Goal: Task Accomplishment & Management: Complete application form

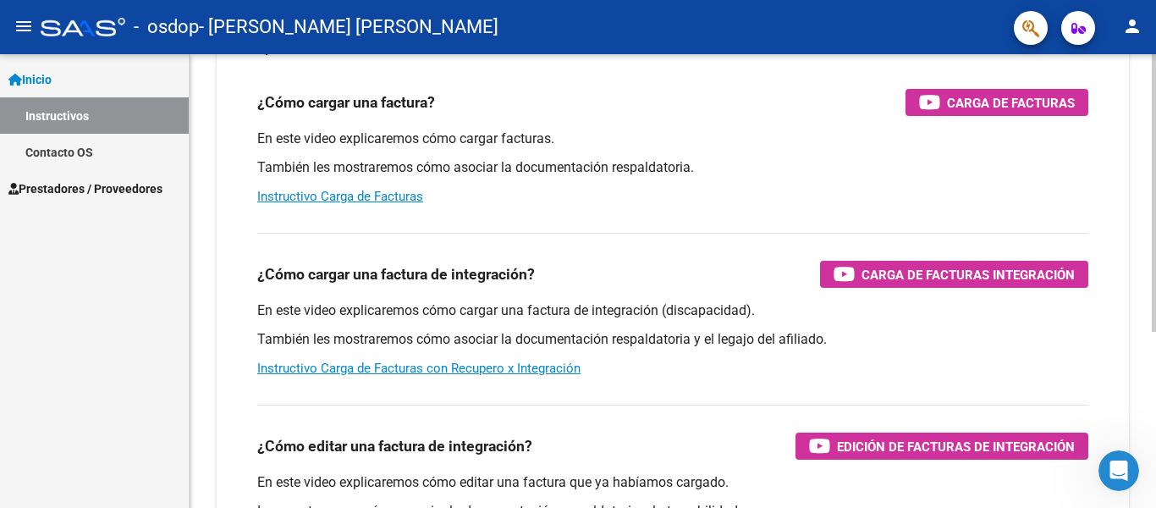
scroll to position [169, 0]
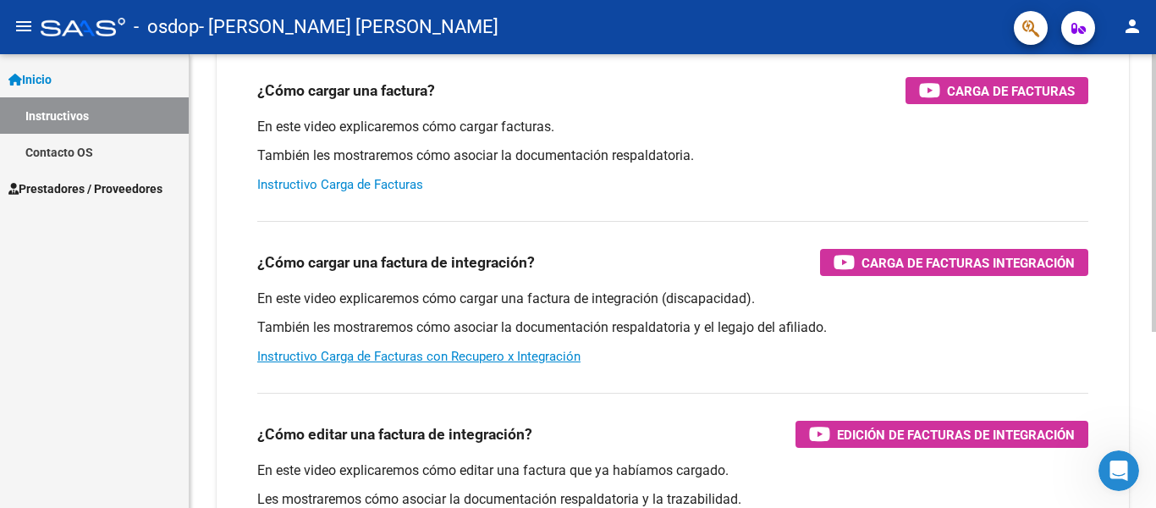
click at [357, 179] on link "Instructivo Carga de Facturas" at bounding box center [340, 184] width 166 height 15
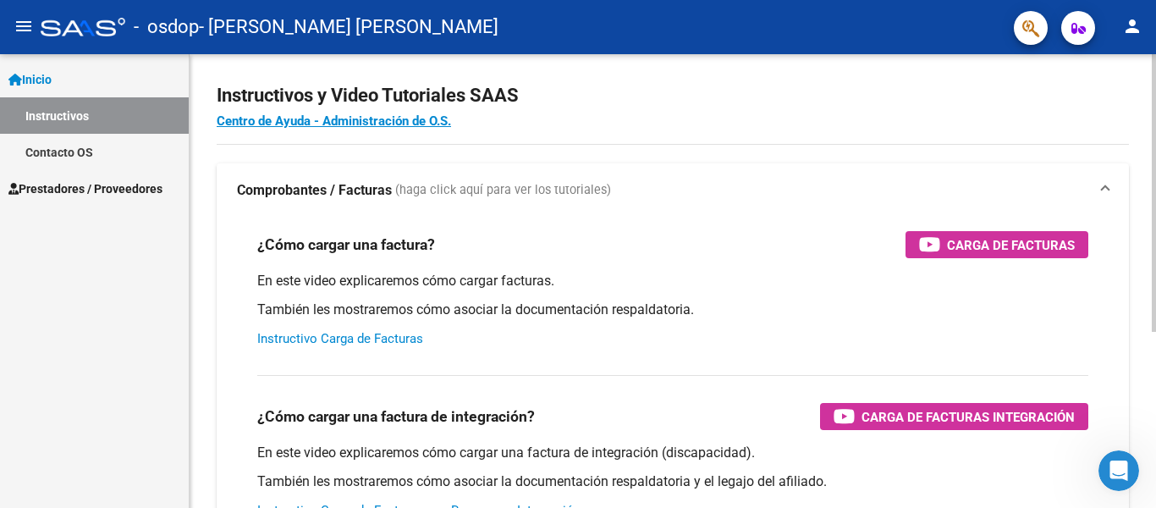
scroll to position [0, 0]
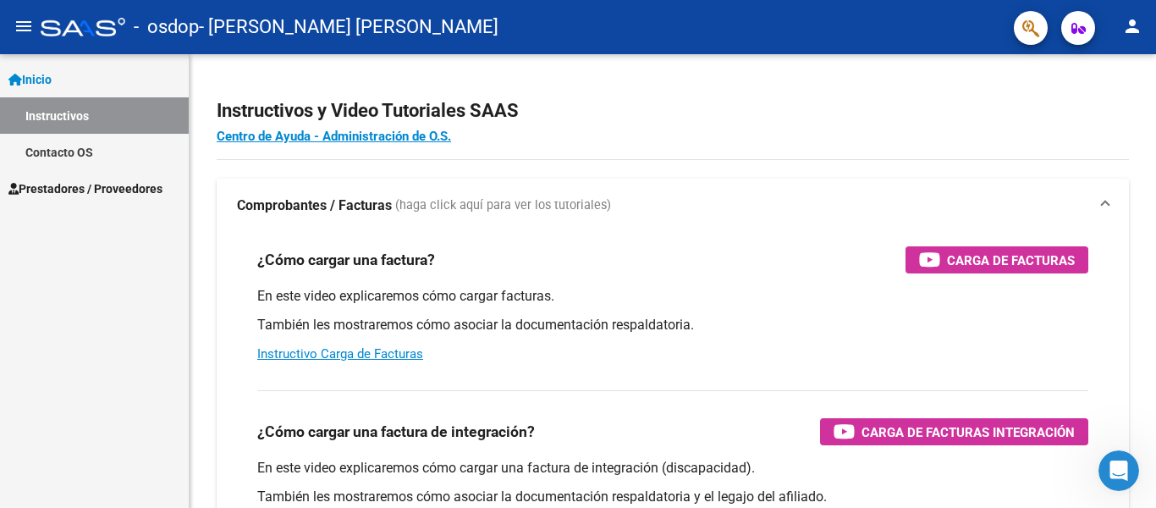
click at [77, 114] on link "Instructivos" at bounding box center [94, 115] width 189 height 36
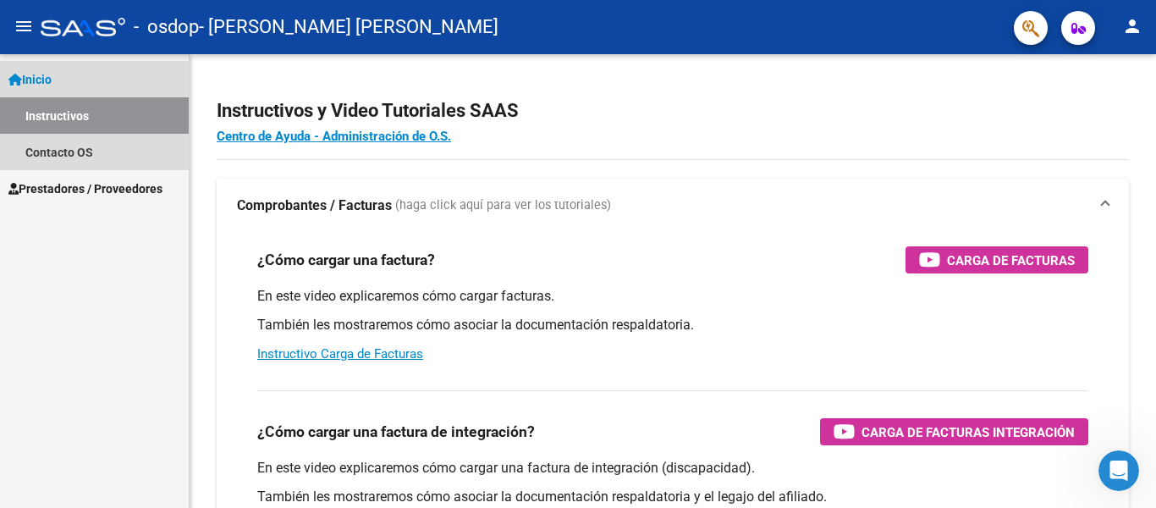
click at [59, 80] on link "Inicio" at bounding box center [94, 79] width 189 height 36
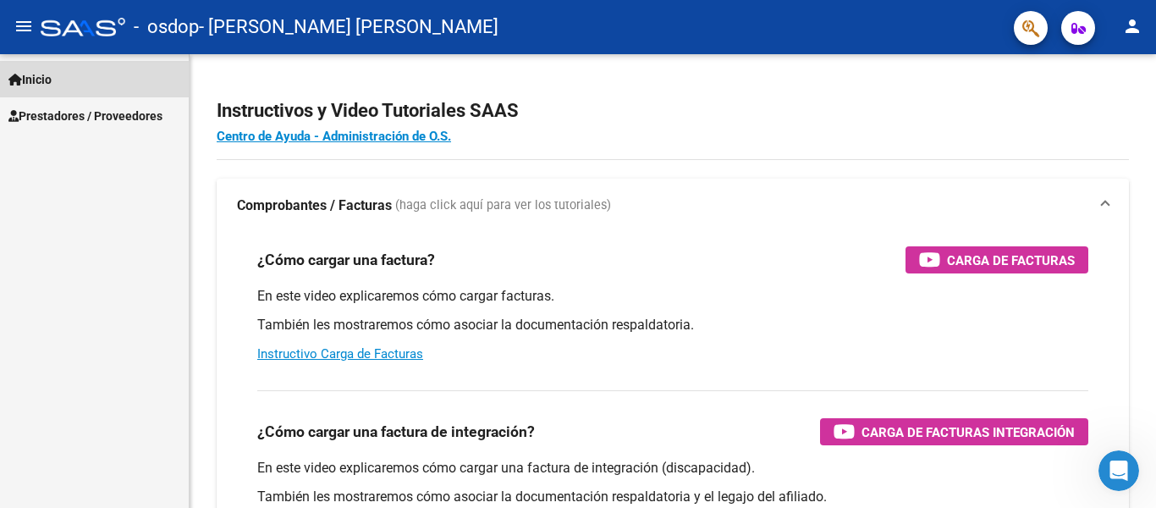
click at [59, 80] on link "Inicio" at bounding box center [94, 79] width 189 height 36
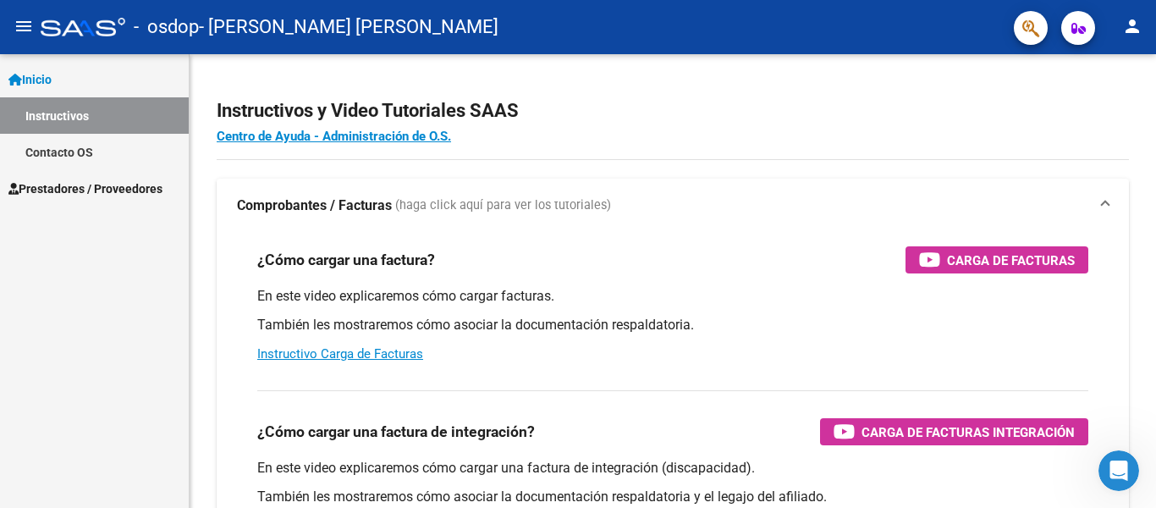
click at [56, 190] on span "Prestadores / Proveedores" at bounding box center [85, 188] width 154 height 19
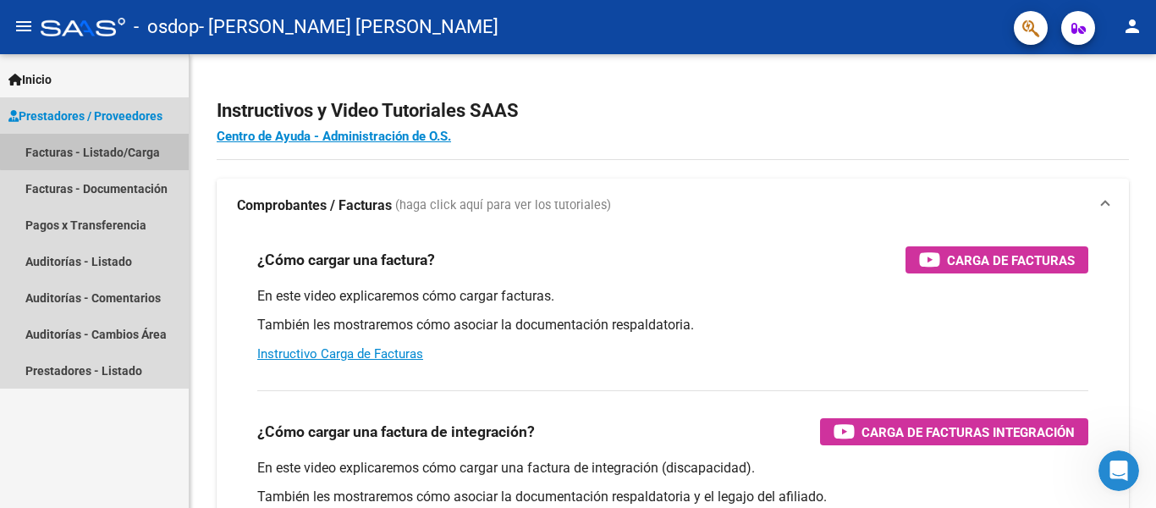
click at [96, 147] on link "Facturas - Listado/Carga" at bounding box center [94, 152] width 189 height 36
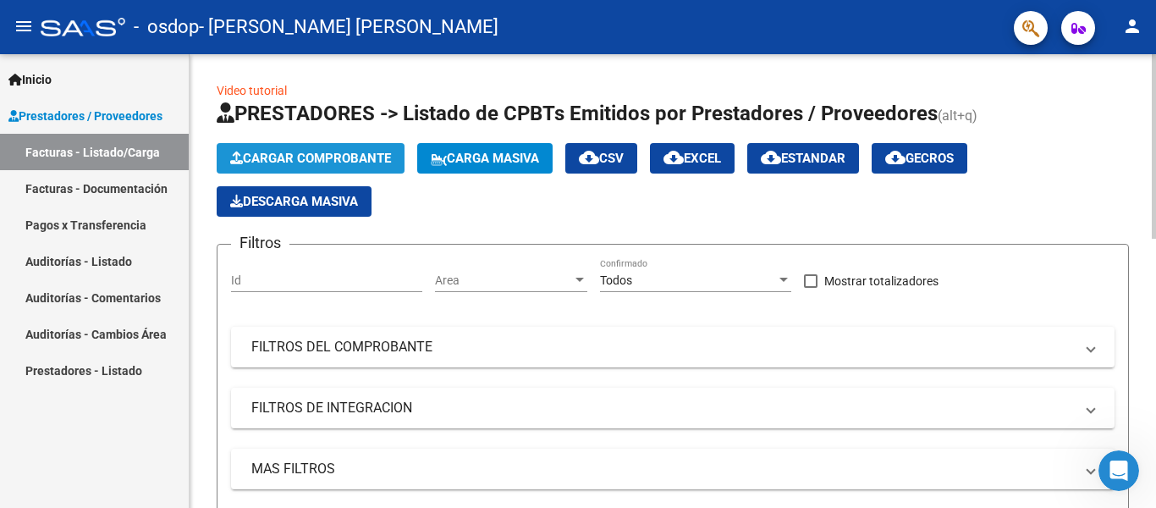
click at [316, 157] on span "Cargar Comprobante" at bounding box center [310, 158] width 161 height 15
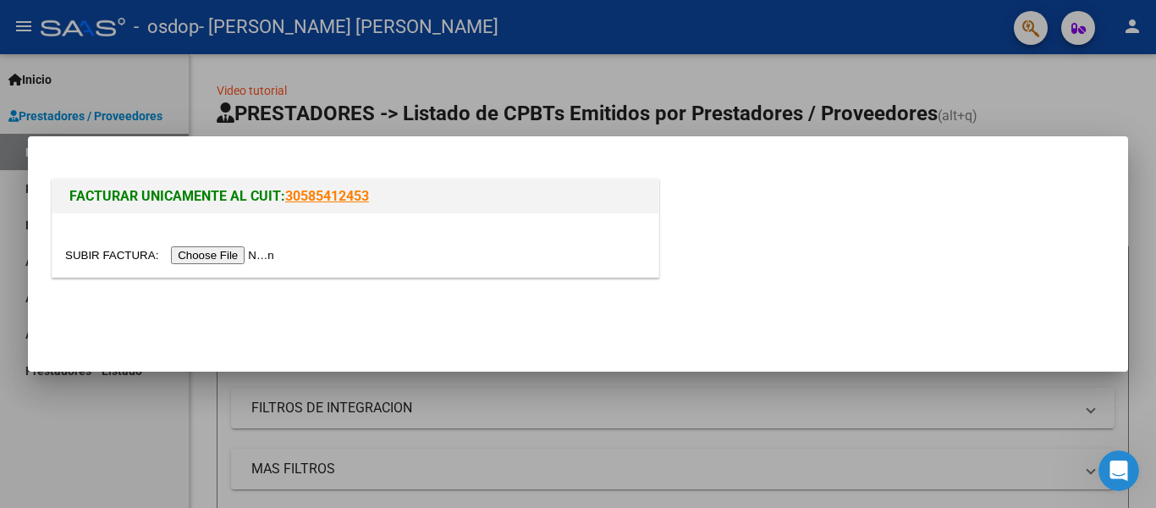
click at [234, 254] on input "file" at bounding box center [172, 255] width 214 height 18
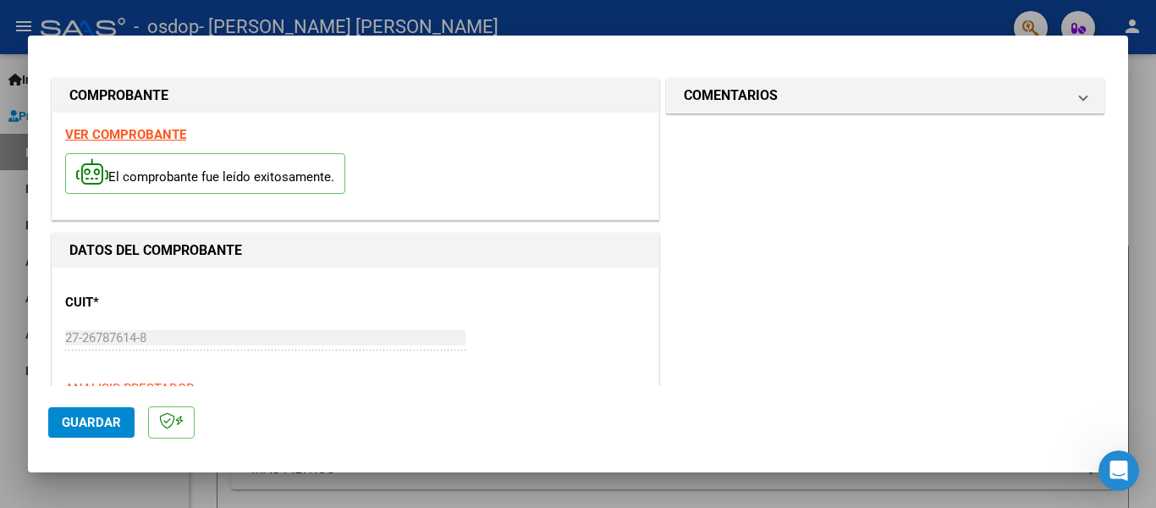
click at [112, 135] on strong "VER COMPROBANTE" at bounding box center [125, 134] width 121 height 15
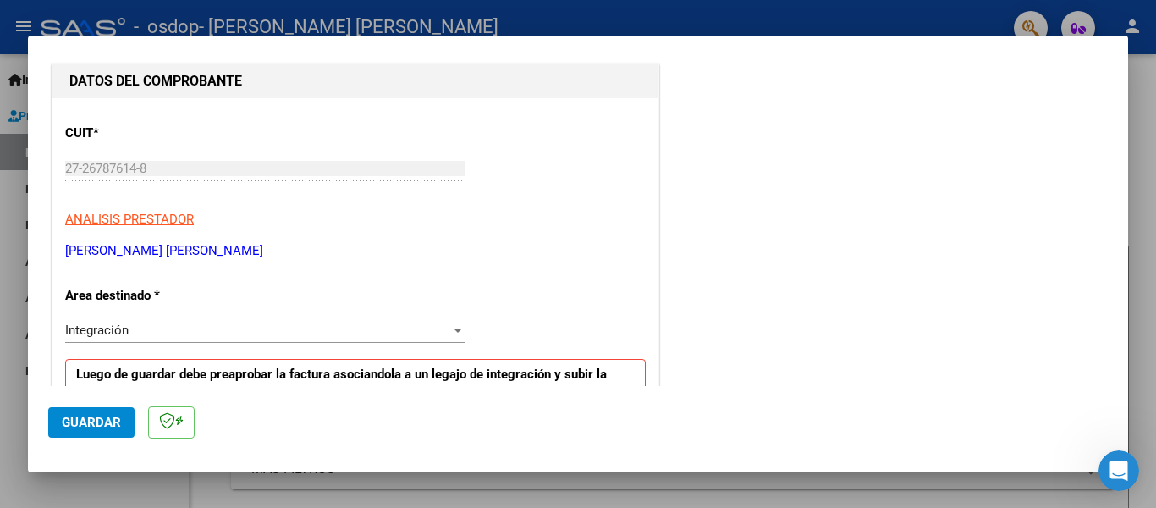
scroll to position [338, 0]
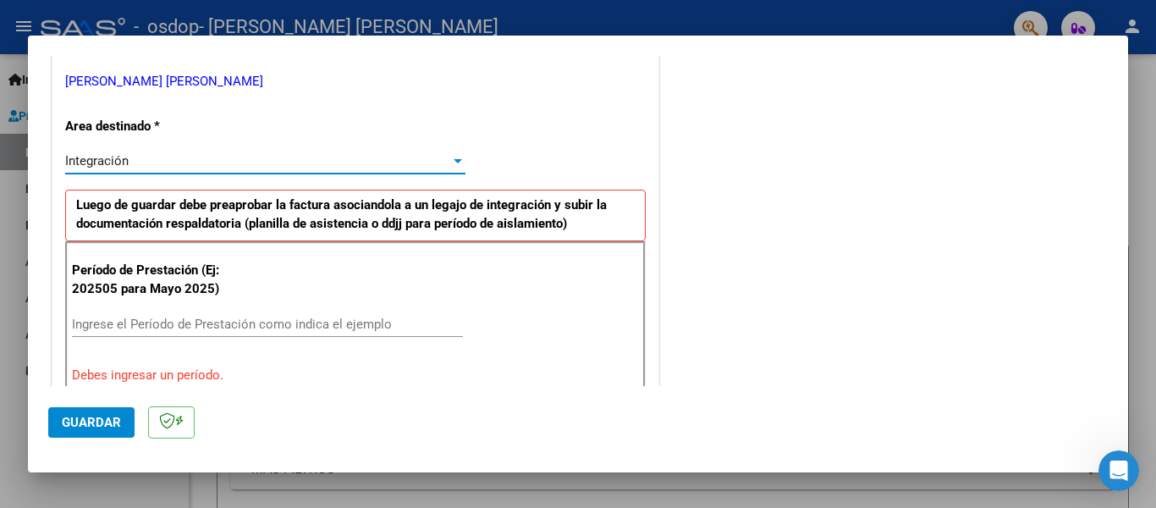
click at [450, 162] on div at bounding box center [457, 161] width 15 height 14
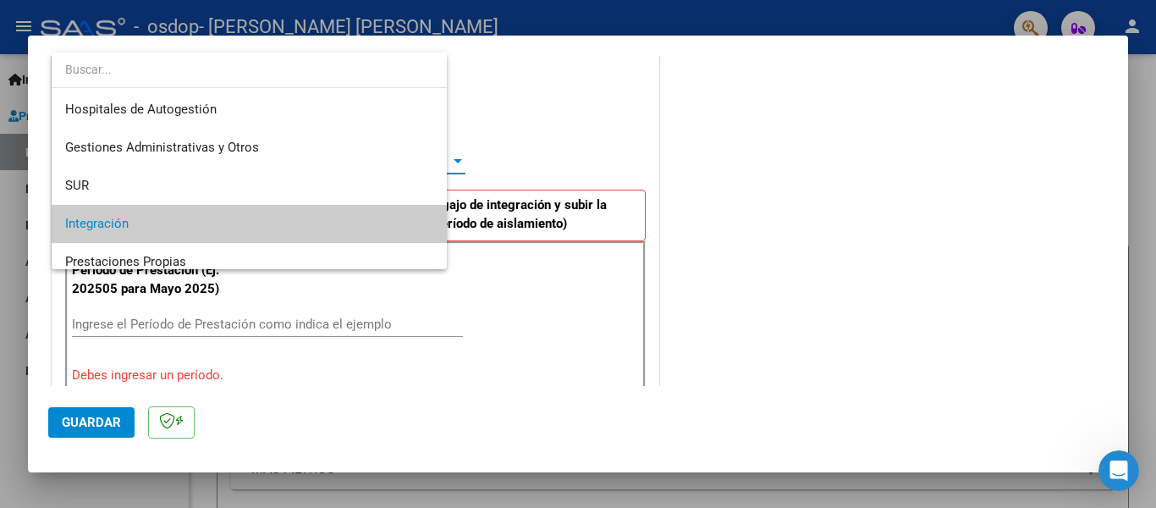
scroll to position [63, 0]
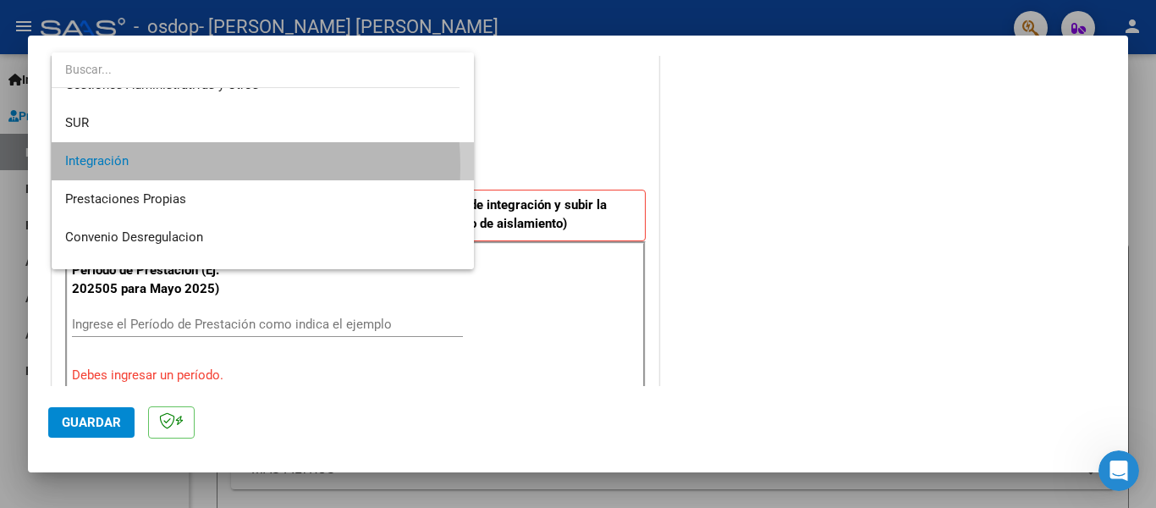
click at [166, 167] on span "Integración" at bounding box center [262, 161] width 395 height 38
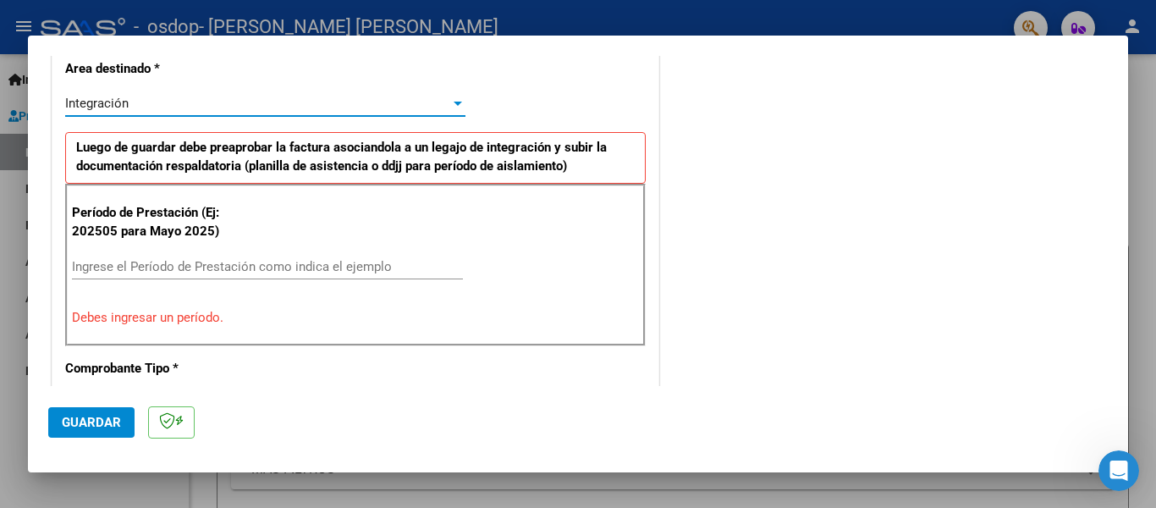
scroll to position [423, 0]
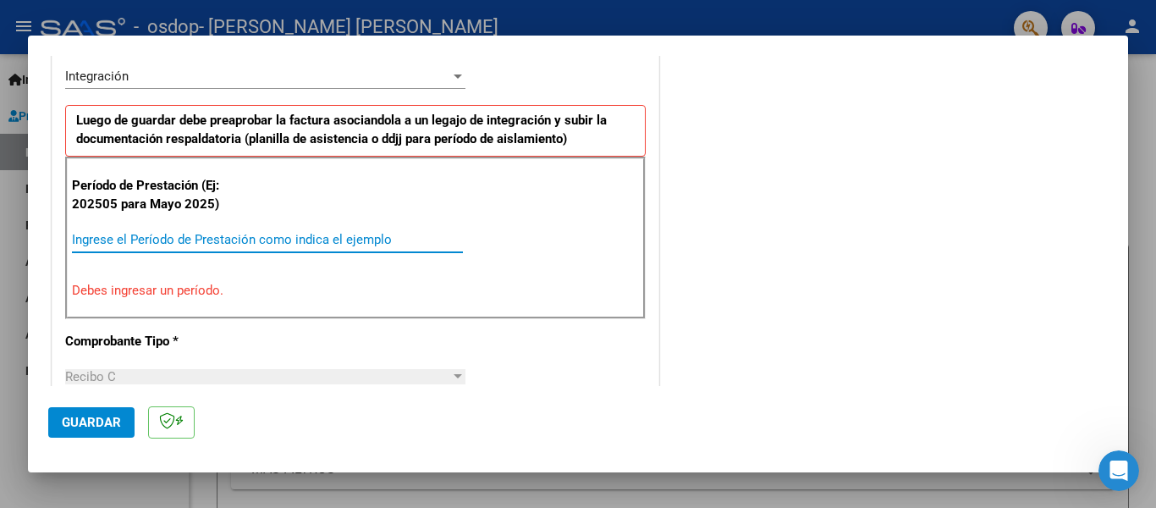
click at [153, 239] on input "Ingrese el Período de Prestación como indica el ejemplo" at bounding box center [267, 239] width 391 height 15
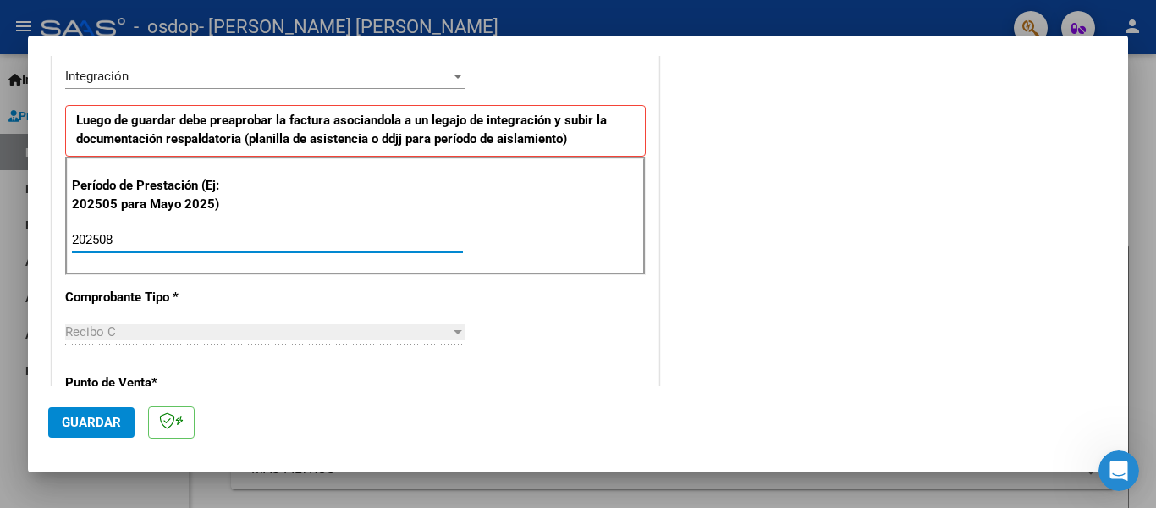
type input "202508"
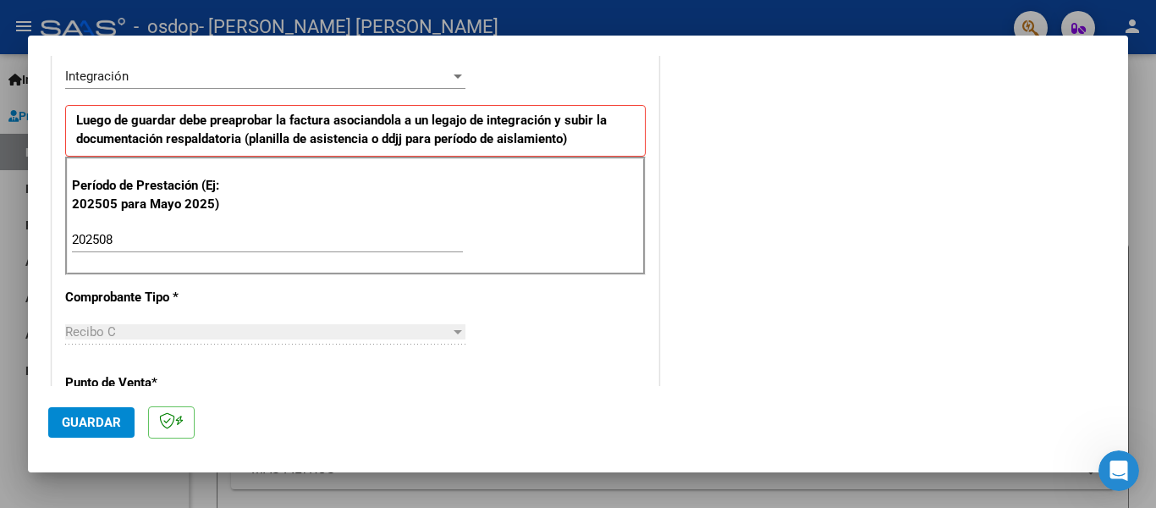
click at [124, 333] on div "Recibo C" at bounding box center [257, 331] width 385 height 15
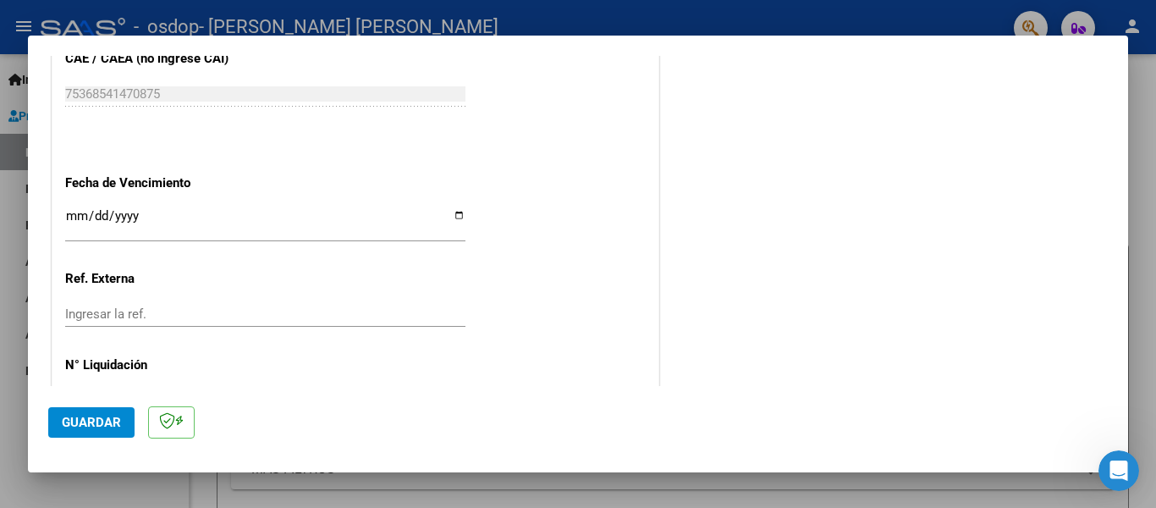
scroll to position [1138, 0]
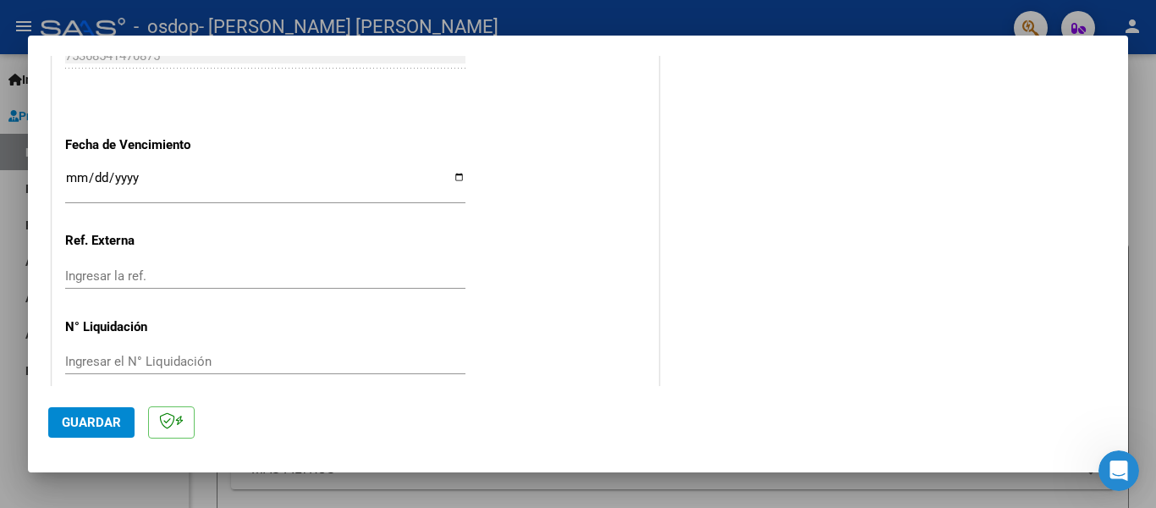
click at [88, 431] on button "Guardar" at bounding box center [91, 422] width 86 height 30
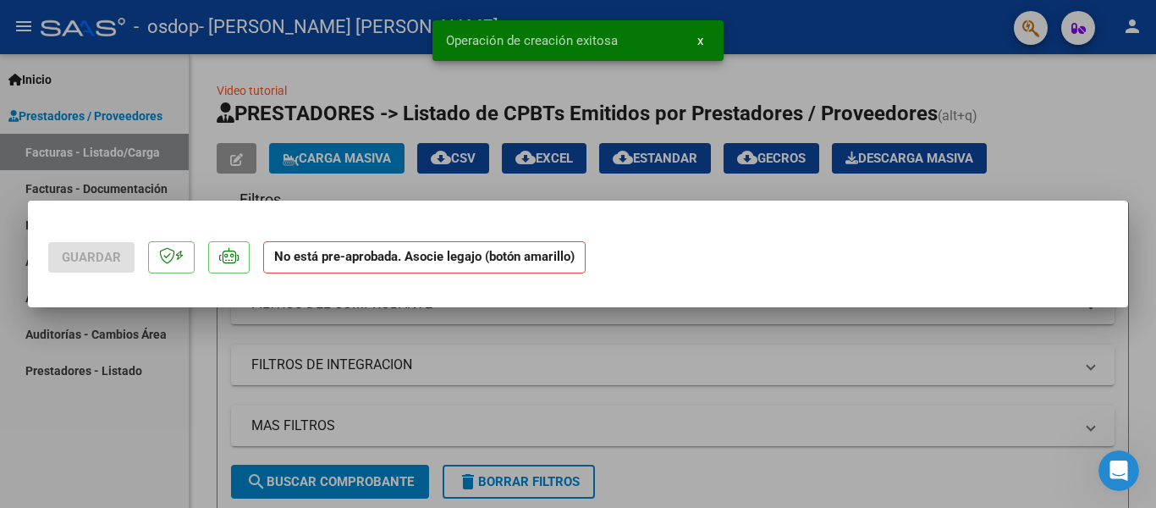
scroll to position [0, 0]
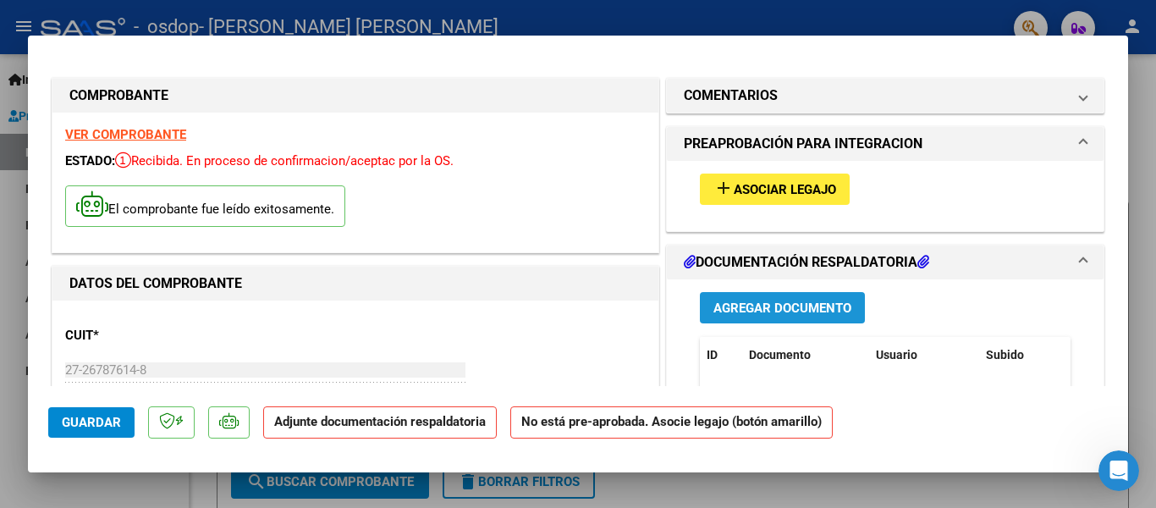
click at [761, 310] on span "Agregar Documento" at bounding box center [782, 307] width 138 height 15
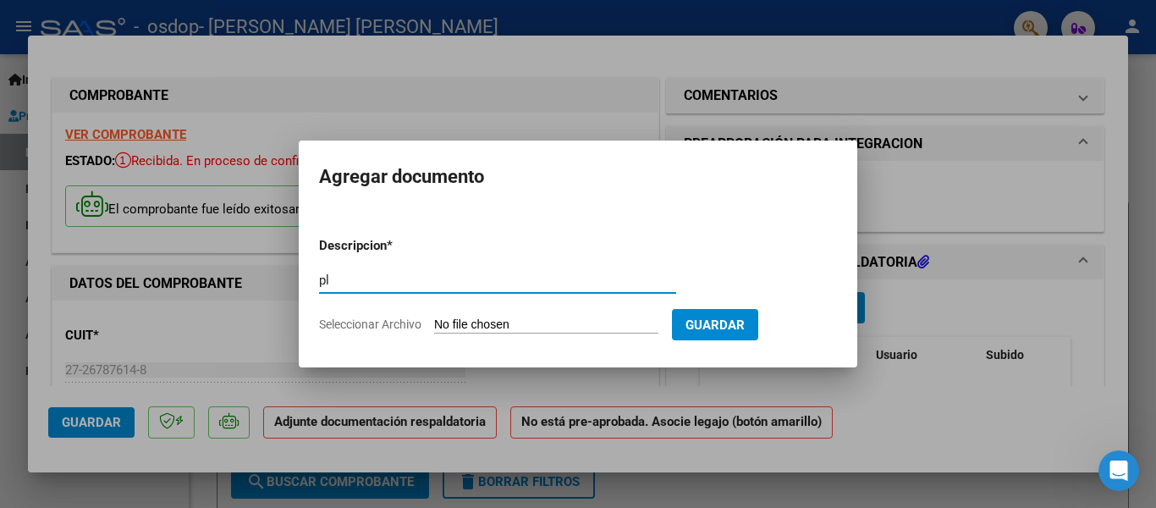
type input "p"
type input "planilla asistencia agosto"
click at [456, 330] on input "Seleccionar Archivo" at bounding box center [546, 325] width 224 height 16
type input "C:\fakepath\asistencia [PERSON_NAME] 25.pdf"
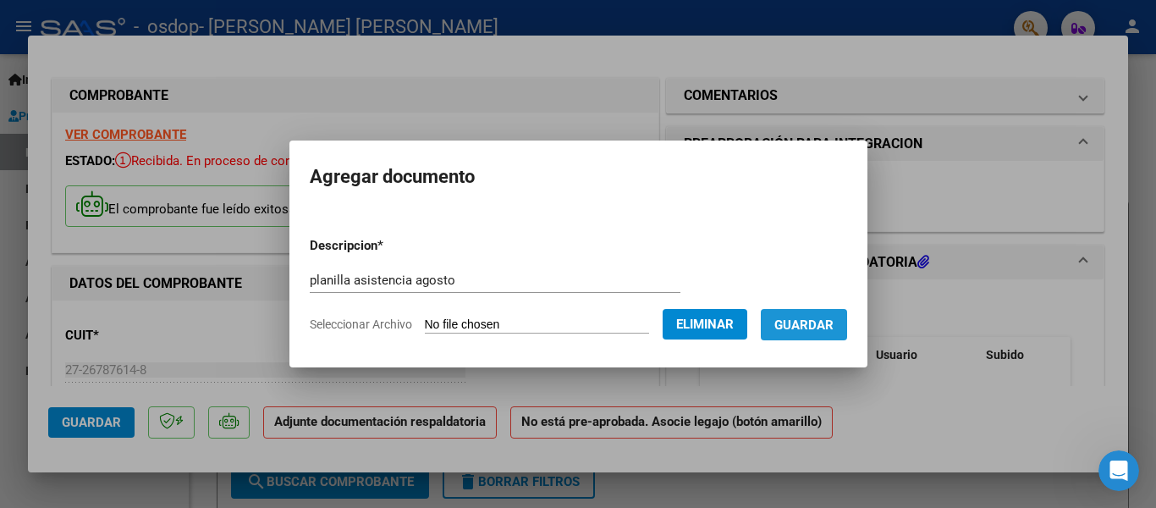
click at [817, 320] on span "Guardar" at bounding box center [803, 324] width 59 height 15
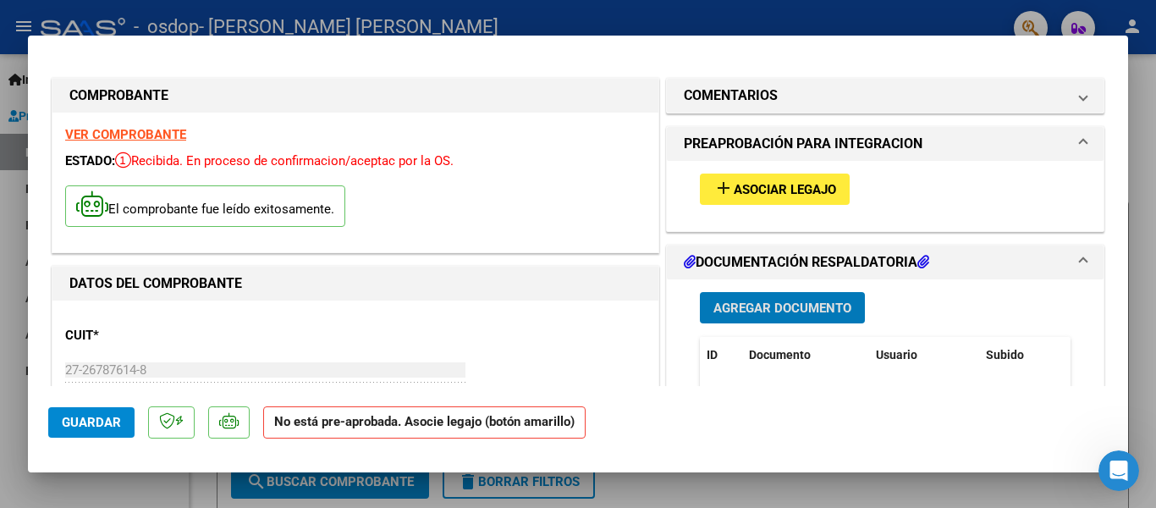
click at [806, 139] on h1 "PREAPROBACIÓN PARA INTEGRACION" at bounding box center [803, 144] width 239 height 20
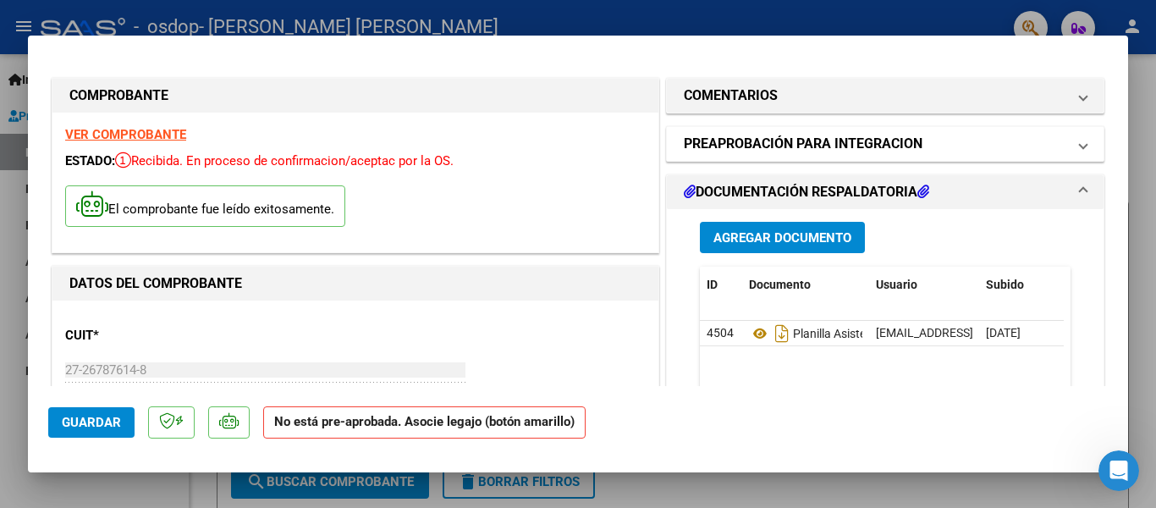
click at [806, 139] on h1 "PREAPROBACIÓN PARA INTEGRACION" at bounding box center [803, 144] width 239 height 20
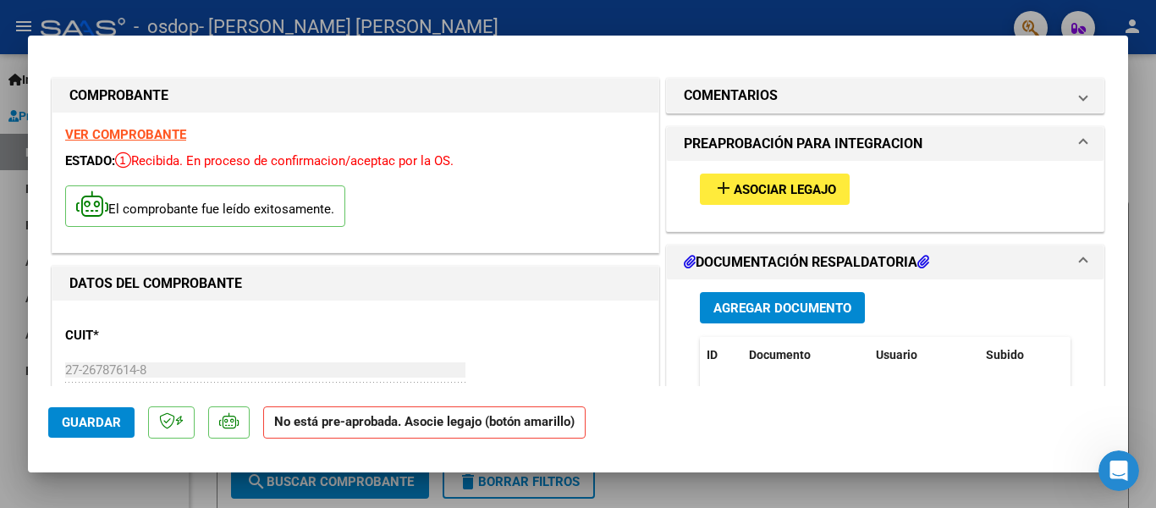
click at [806, 139] on h1 "PREAPROBACIÓN PARA INTEGRACION" at bounding box center [803, 144] width 239 height 20
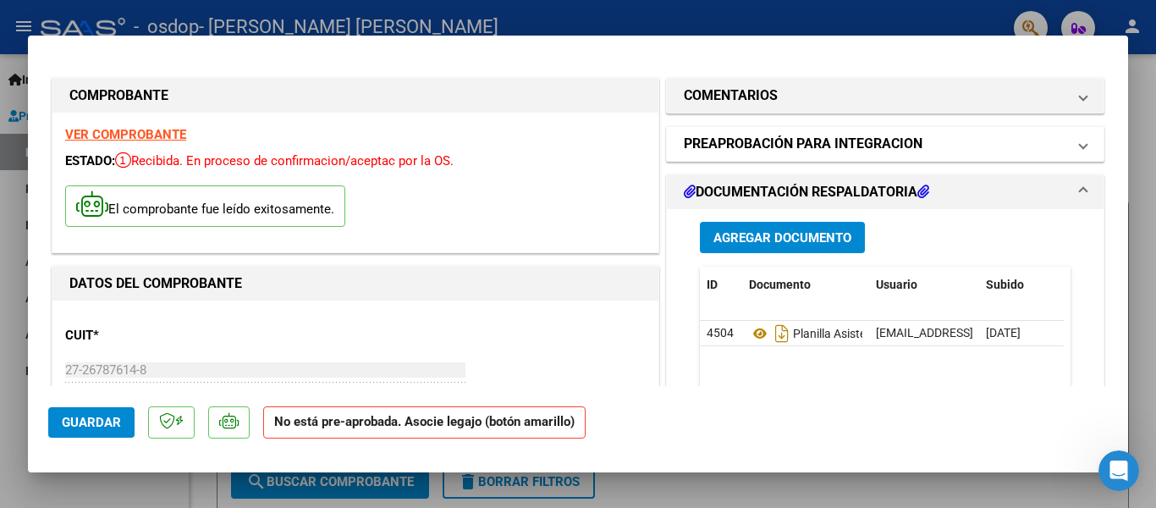
click at [795, 146] on h1 "PREAPROBACIÓN PARA INTEGRACION" at bounding box center [803, 144] width 239 height 20
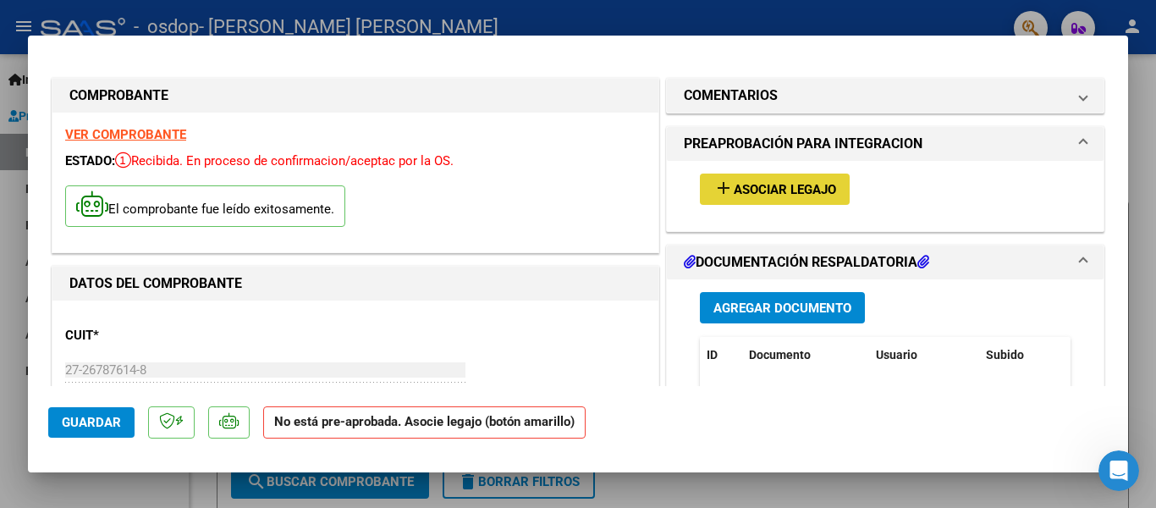
click at [792, 191] on span "Asociar Legajo" at bounding box center [785, 189] width 102 height 15
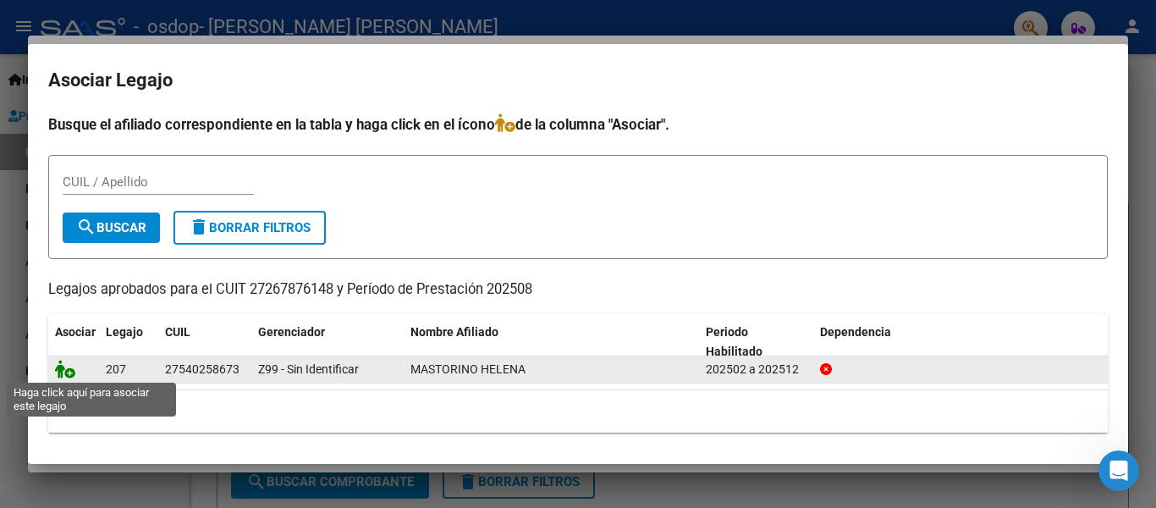
click at [63, 371] on icon at bounding box center [65, 369] width 20 height 19
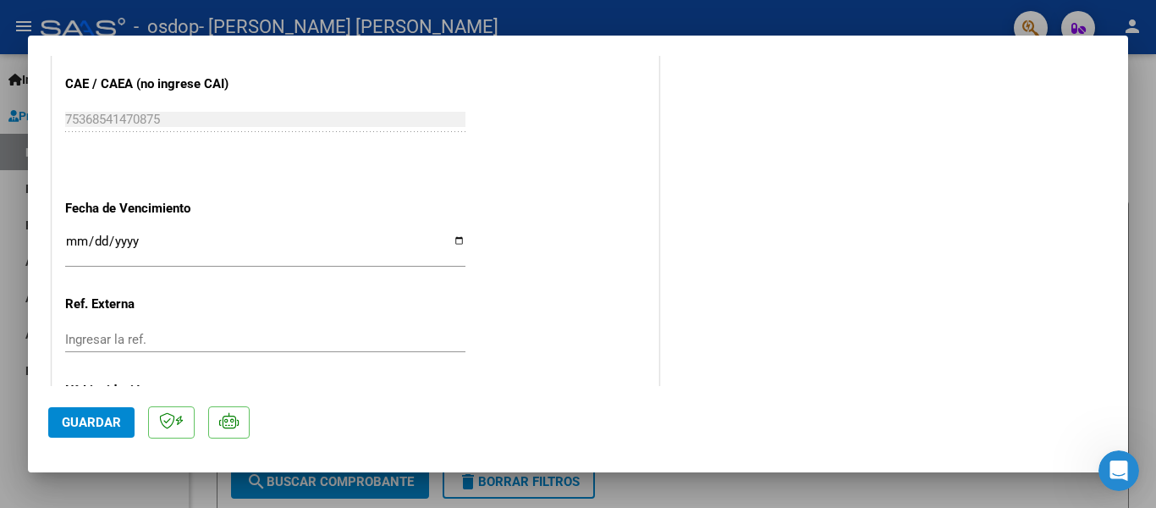
scroll to position [1163, 0]
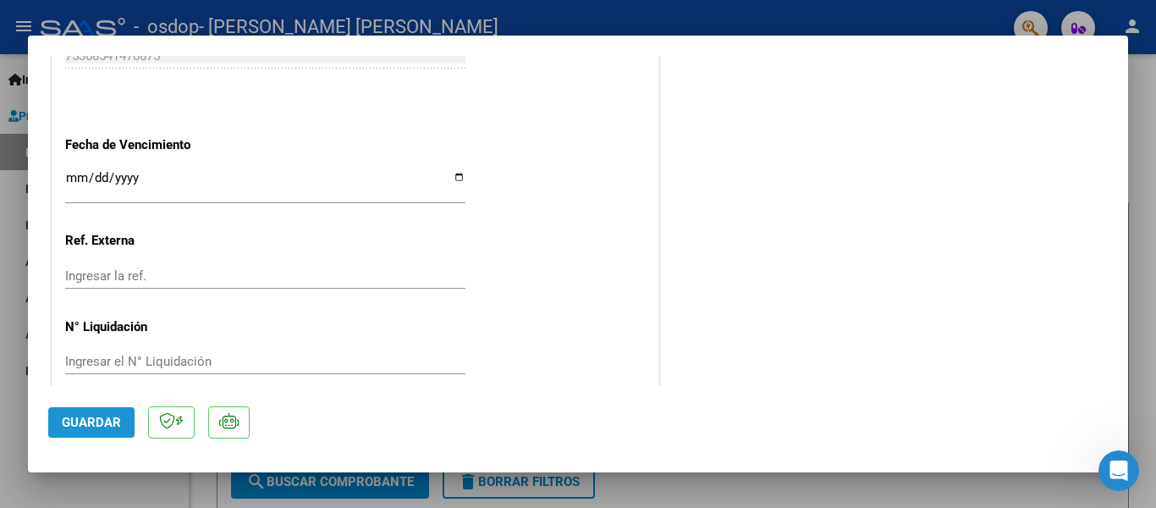
click at [68, 418] on span "Guardar" at bounding box center [91, 422] width 59 height 15
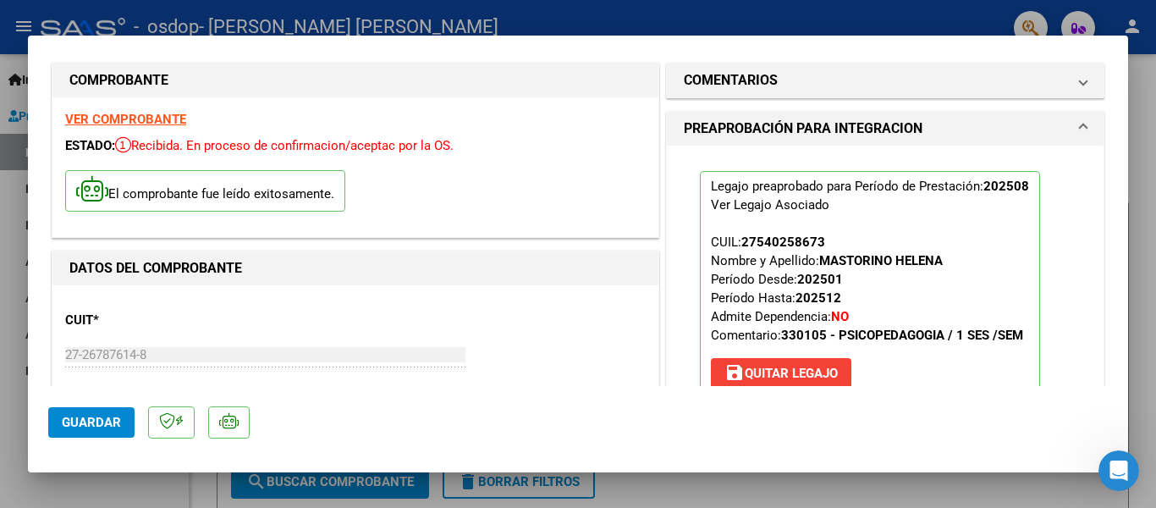
scroll to position [0, 0]
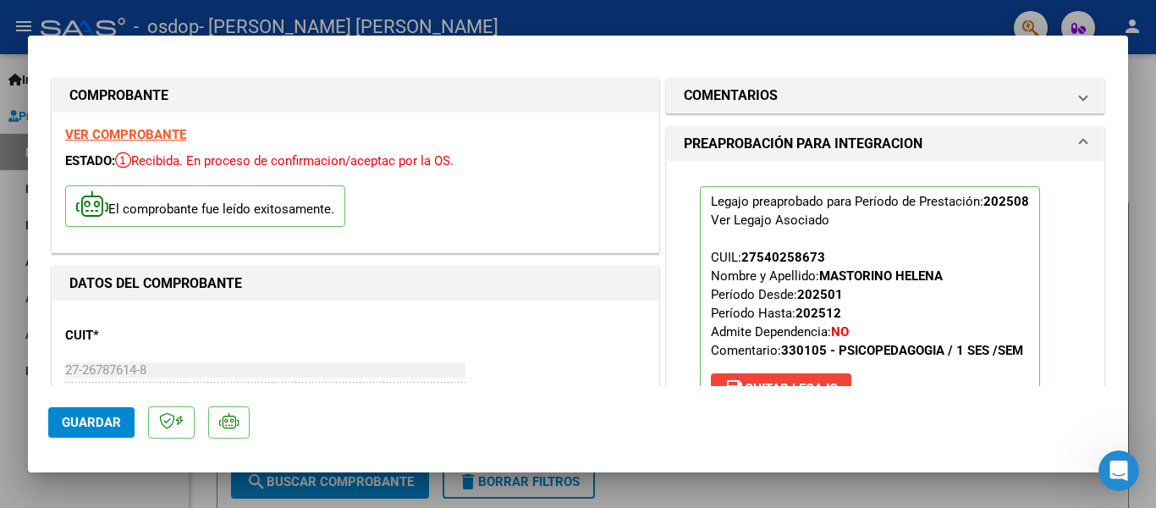
click at [104, 128] on strong "VER COMPROBANTE" at bounding box center [125, 134] width 121 height 15
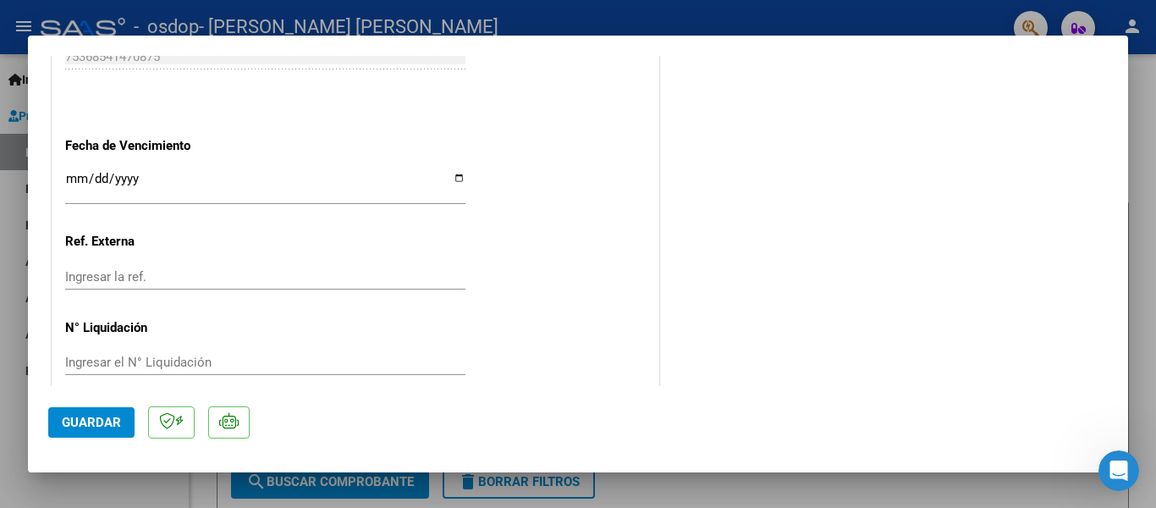
scroll to position [1163, 0]
click at [454, 171] on input "Ingresar la fecha" at bounding box center [265, 184] width 400 height 27
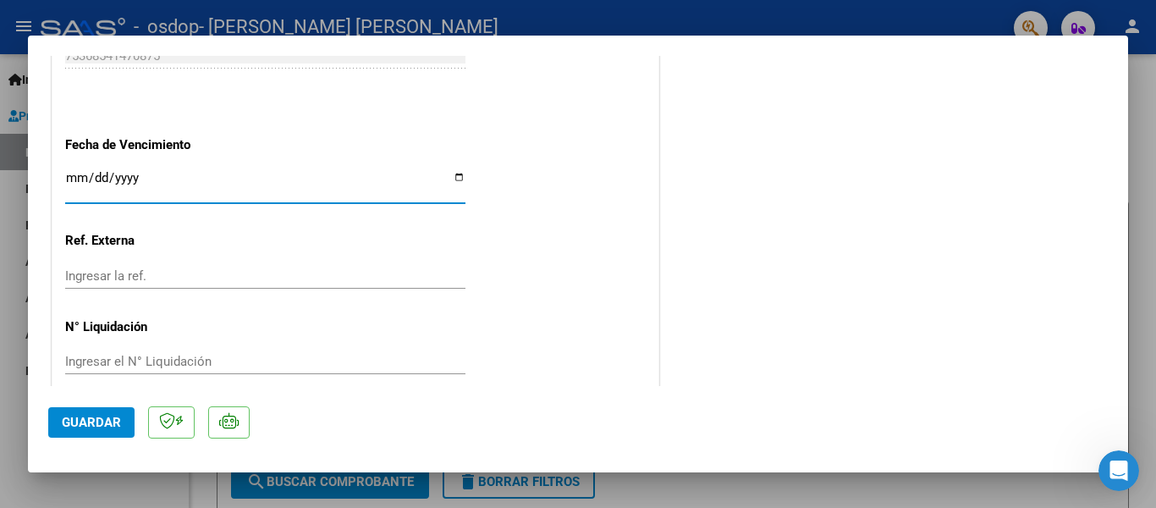
type input "[DATE]"
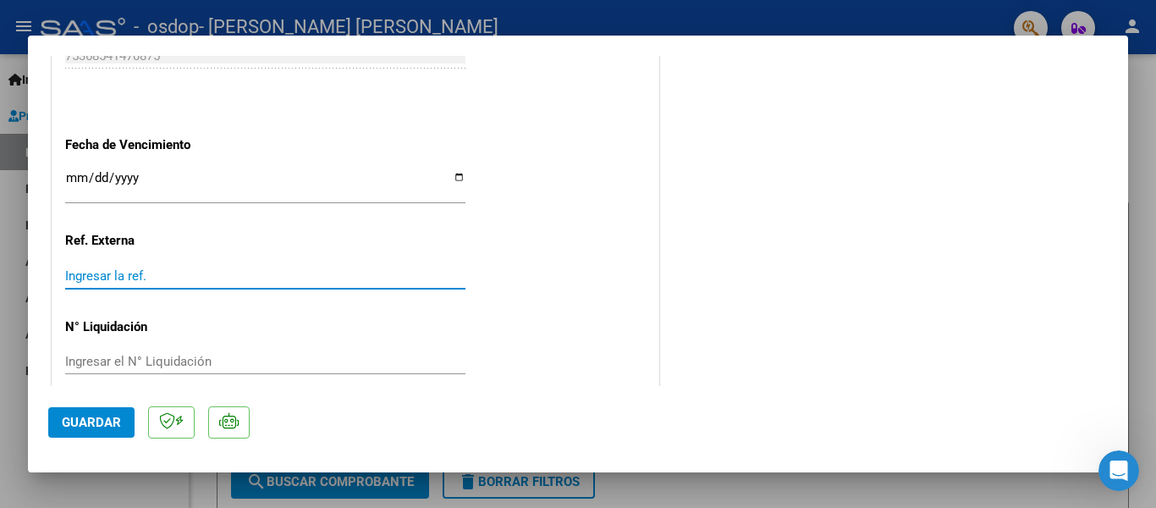
click at [103, 268] on input "Ingresar la ref." at bounding box center [265, 275] width 400 height 15
click at [83, 423] on span "Guardar" at bounding box center [91, 422] width 59 height 15
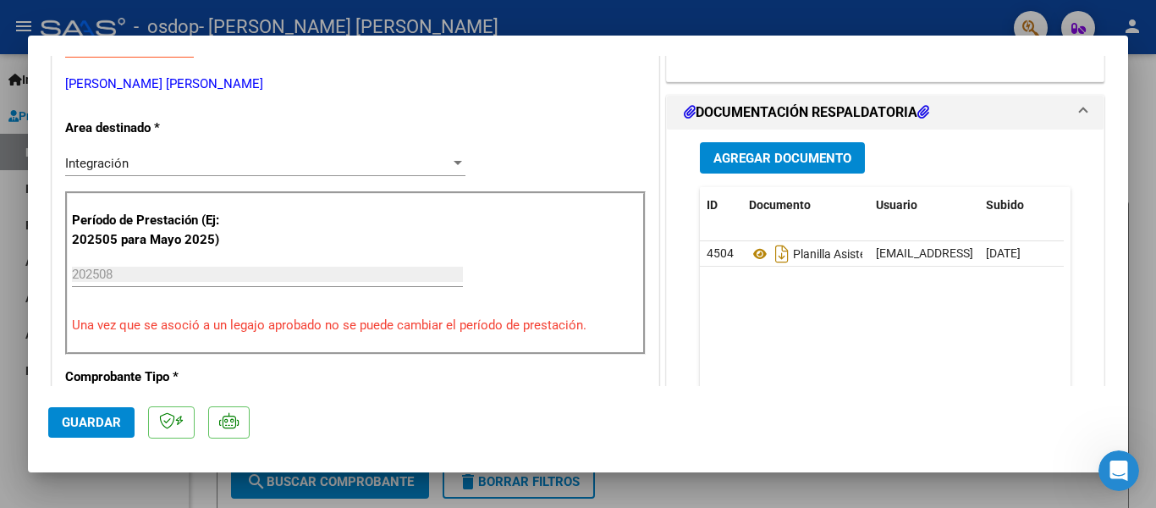
scroll to position [0, 0]
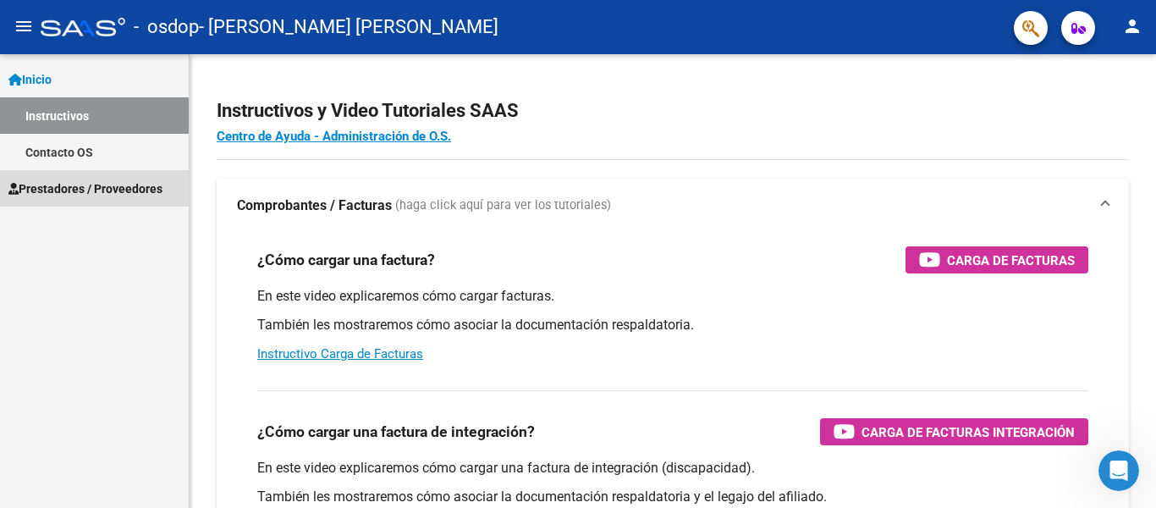
click at [49, 195] on span "Prestadores / Proveedores" at bounding box center [85, 188] width 154 height 19
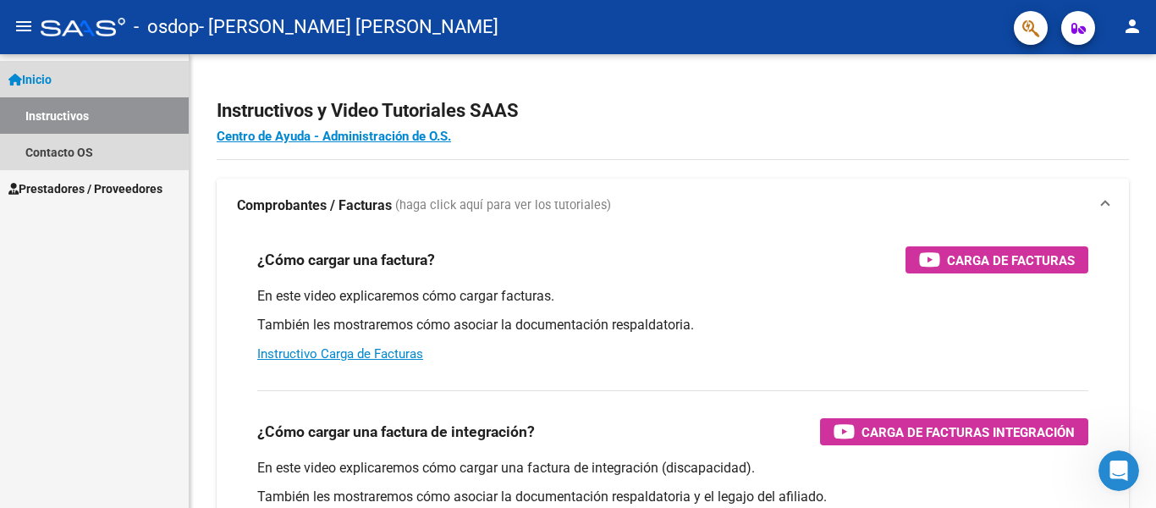
click at [69, 70] on link "Inicio" at bounding box center [94, 79] width 189 height 36
